Goal: Information Seeking & Learning: Learn about a topic

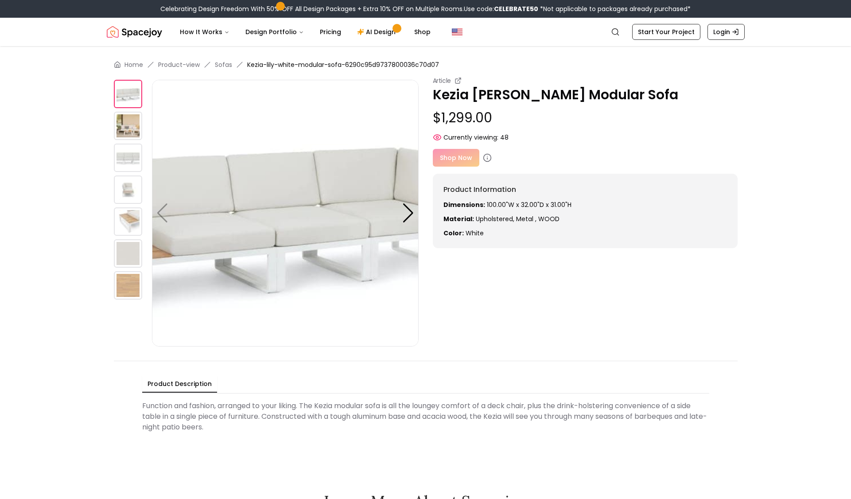
click at [130, 129] on img at bounding box center [128, 126] width 28 height 28
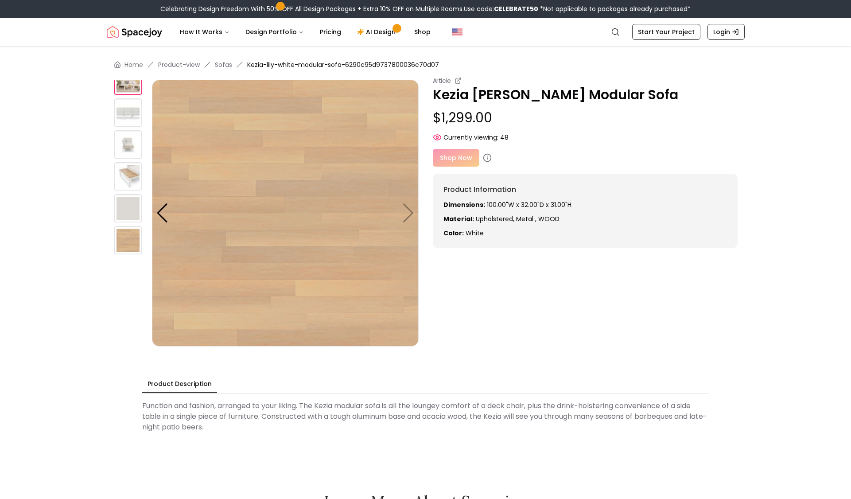
click at [132, 163] on img at bounding box center [128, 176] width 28 height 28
click at [131, 212] on img at bounding box center [128, 208] width 28 height 28
click at [127, 249] on img at bounding box center [128, 240] width 28 height 28
click at [522, 207] on p "Dimensions: 100.00"W x 32.00"D x 31.00"H" at bounding box center [586, 204] width 284 height 9
click at [125, 90] on img at bounding box center [128, 80] width 28 height 28
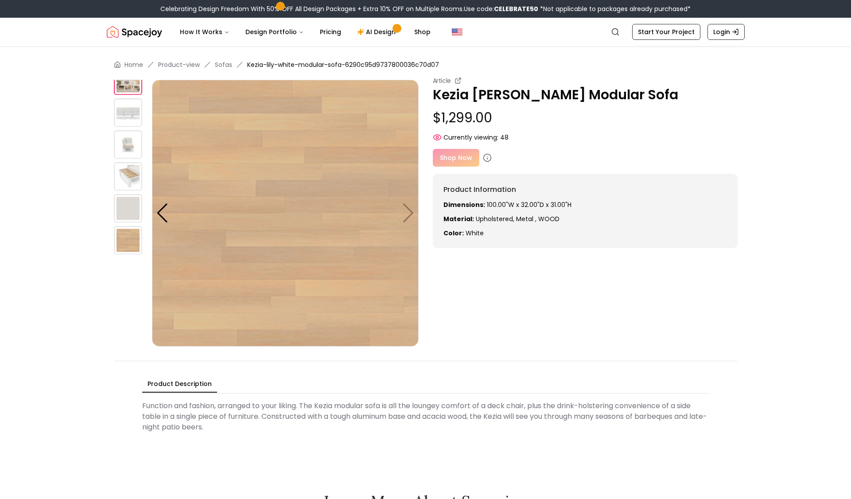
click at [133, 89] on img at bounding box center [128, 80] width 28 height 28
click at [406, 212] on img at bounding box center [285, 213] width 267 height 267
click at [147, 208] on div at bounding box center [133, 208] width 38 height 28
click at [271, 66] on span "Kezia-lily-white-modular-sofa-6290c95d9737800036c70d07" at bounding box center [343, 64] width 192 height 9
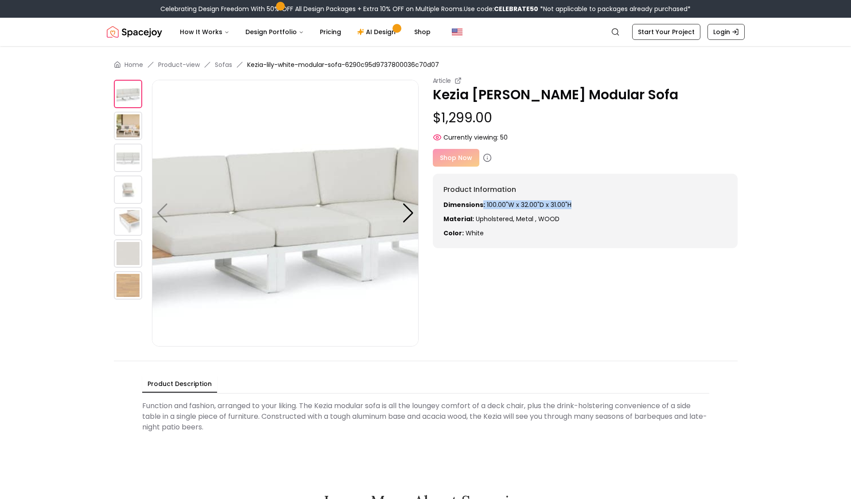
drag, startPoint x: 568, startPoint y: 201, endPoint x: 481, endPoint y: 205, distance: 87.0
click at [481, 205] on p "Dimensions: 100.00"W x 32.00"D x 31.00"H" at bounding box center [586, 204] width 284 height 9
copy p "100.00"W x 32.00"D x 31.00"H"
click at [620, 31] on icon "Global" at bounding box center [615, 31] width 9 height 9
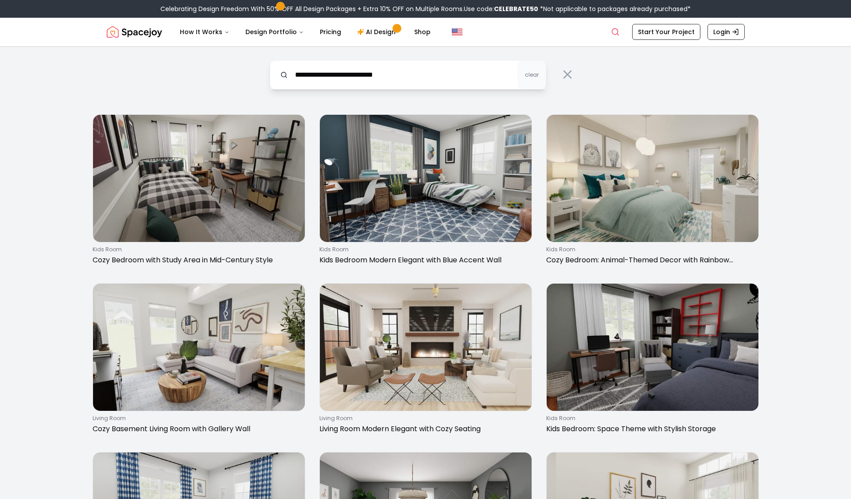
type input "**********"
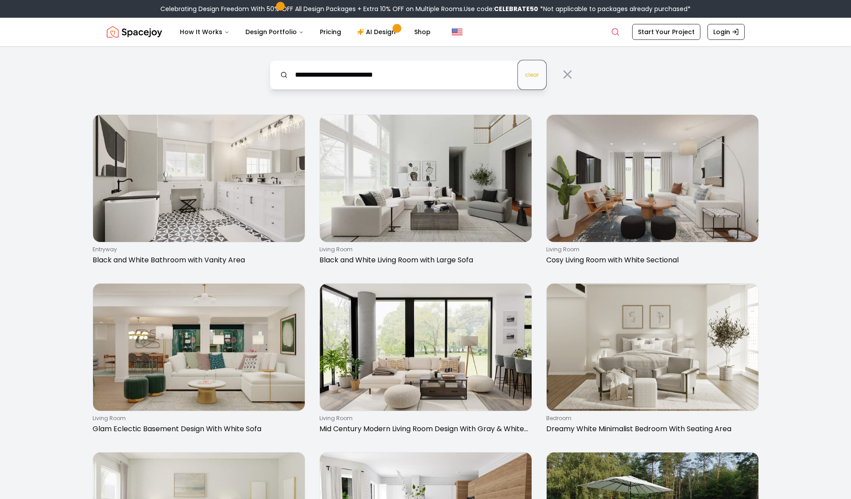
click at [529, 76] on span "clear" at bounding box center [532, 74] width 14 height 7
